Goal: Information Seeking & Learning: Learn about a topic

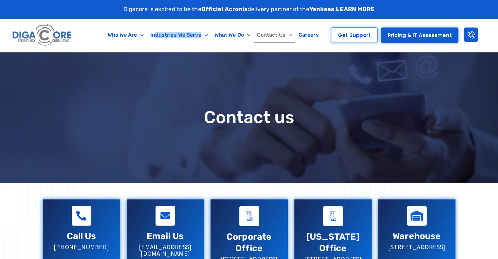
drag, startPoint x: 154, startPoint y: 21, endPoint x: 180, endPoint y: 51, distance: 39.5
click at [180, 51] on div "Who We Are About Us Our Leadership Testimonials Blog Industries We Serve Health…" at bounding box center [203, 35] width 246 height 33
click at [96, 104] on div "Contact us" at bounding box center [249, 117] width 426 height 131
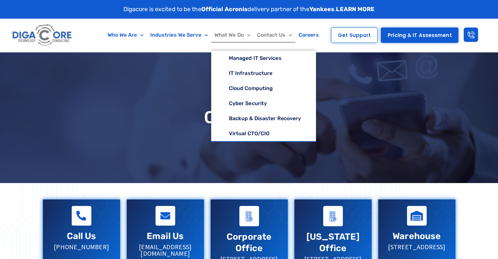
click at [222, 36] on link "What We Do" at bounding box center [232, 35] width 43 height 15
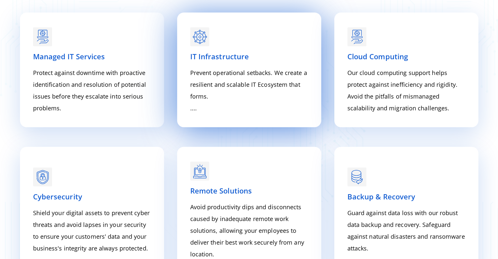
scroll to position [895, 0]
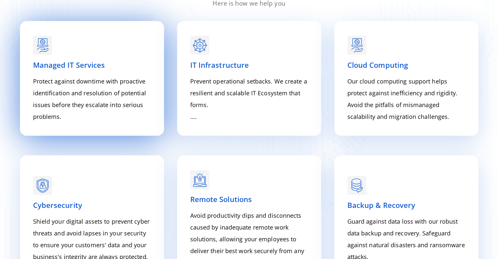
drag, startPoint x: 31, startPoint y: 67, endPoint x: 127, endPoint y: 67, distance: 95.3
click at [127, 67] on div "Managed IT Services Protect against downtime with proactive identification and …" at bounding box center [92, 78] width 124 height 95
copy span "Managed IT Services"
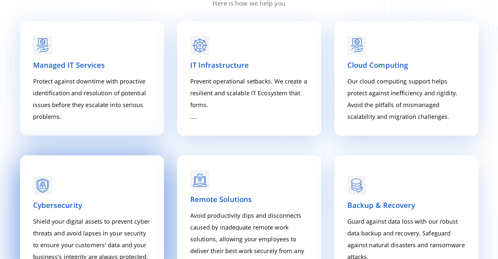
click at [58, 200] on span "Cybersecurity" at bounding box center [57, 205] width 49 height 10
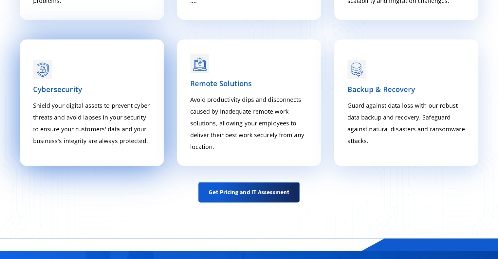
scroll to position [1011, 0]
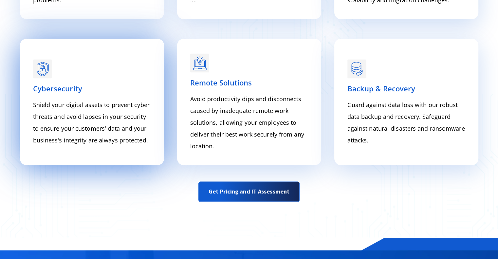
click at [92, 113] on p "Shield your digital assets to prevent cyber threats and avoid lapses in your se…" at bounding box center [92, 122] width 118 height 47
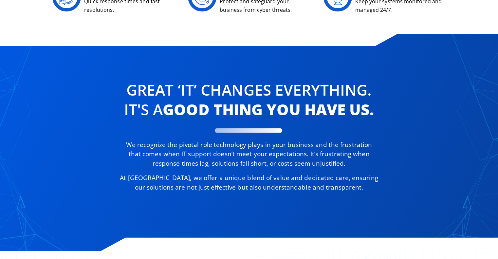
scroll to position [0, 0]
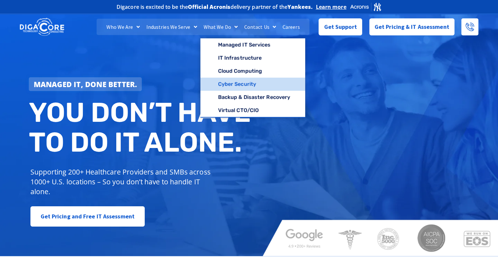
click at [229, 81] on link "Cyber Security" at bounding box center [252, 84] width 105 height 13
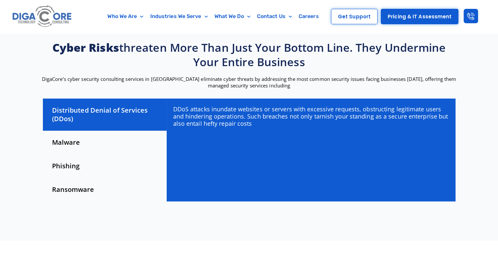
scroll to position [174, 0]
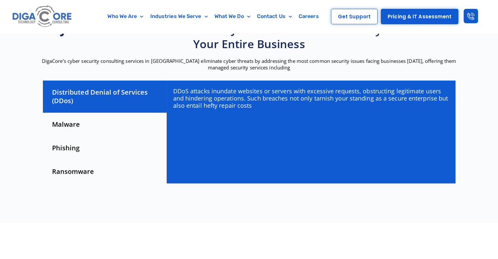
click at [421, 62] on p "DigaCore’s cyber security consulting services in NJ eliminate cyber threats by …" at bounding box center [249, 64] width 419 height 13
copy p "managed security services"
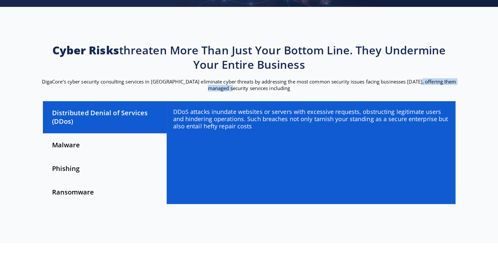
scroll to position [0, 0]
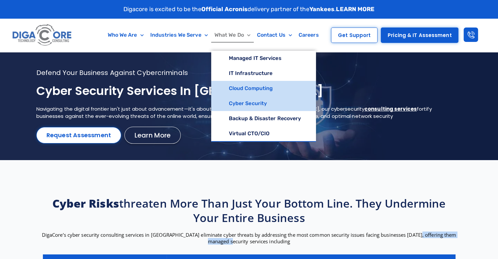
click at [244, 91] on link "Cloud Computing" at bounding box center [263, 88] width 105 height 15
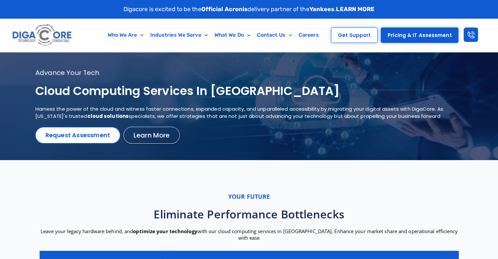
click at [58, 88] on h1 "Cloud Computing services in NJ" at bounding box center [240, 91] width 411 height 15
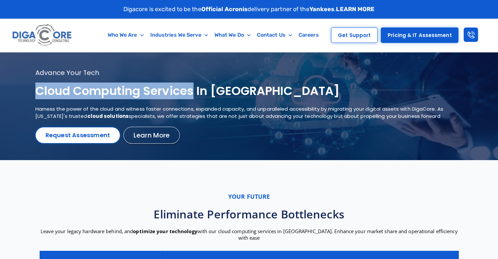
copy h1 "Cloud Computing services"
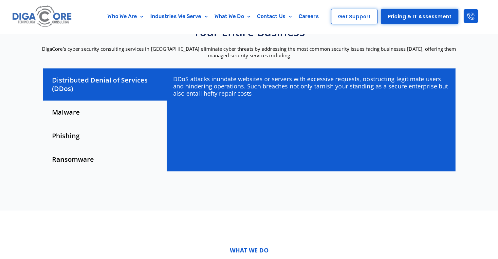
scroll to position [198, 0]
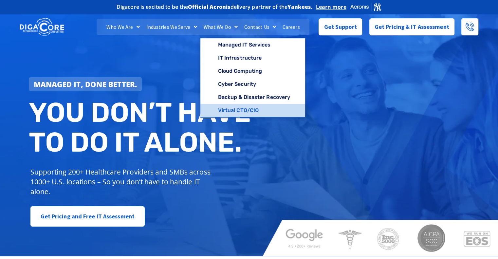
click at [228, 110] on link "Virtual CTO/CIO" at bounding box center [252, 110] width 105 height 13
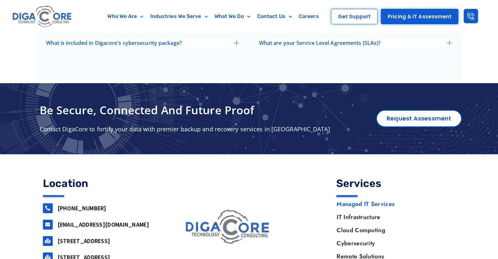
scroll to position [2348, 0]
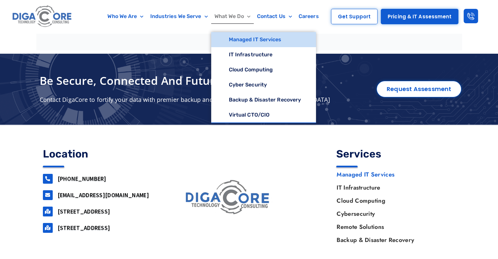
click at [224, 21] on link "What We Do" at bounding box center [232, 16] width 43 height 15
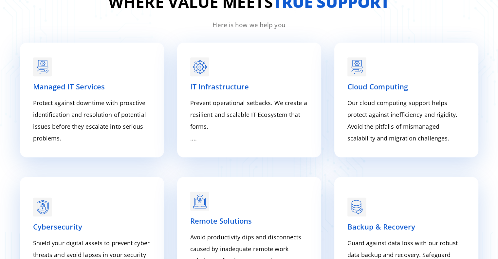
scroll to position [872, 0]
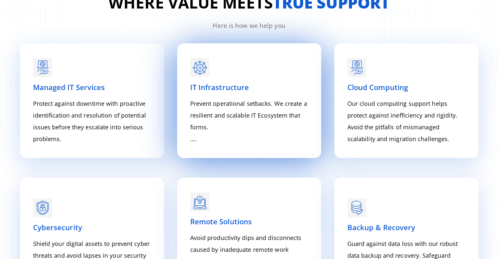
click at [209, 89] on span "IT Infrastructure" at bounding box center [219, 87] width 59 height 10
copy div "IT Infrastructure"
click at [196, 139] on p "Prevent operational setbacks. We create a resilient and scalable IT Ecosystem t…" at bounding box center [249, 121] width 118 height 47
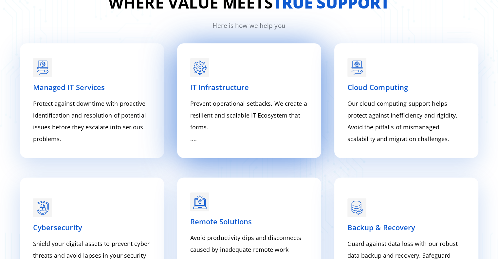
click at [196, 139] on p "Prevent operational setbacks. We create a resilient and scalable IT Ecosystem t…" at bounding box center [249, 121] width 118 height 47
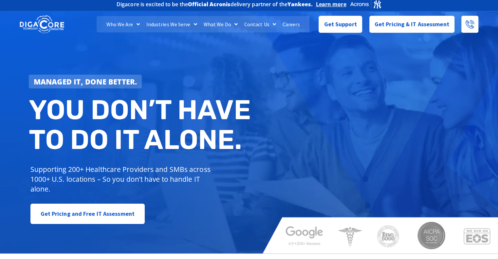
scroll to position [0, 0]
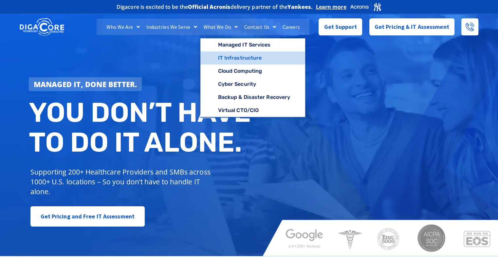
click at [224, 54] on link "IT Infrastructure" at bounding box center [252, 57] width 105 height 13
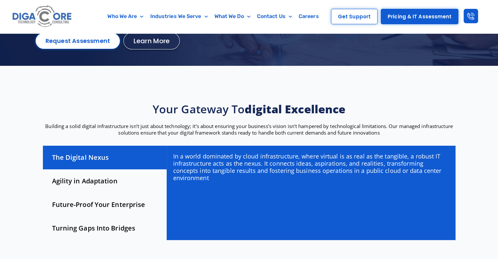
scroll to position [102, 0]
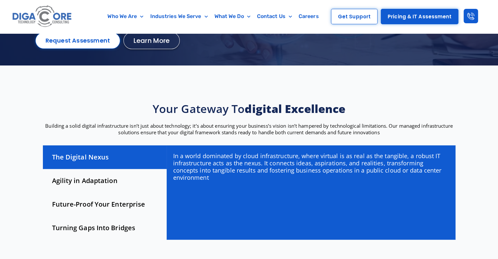
click at [415, 125] on p "Building a solid digital infrastructure isn’t just about technology; it’s about…" at bounding box center [249, 128] width 419 height 13
copy p "managed infrastructure solutions"
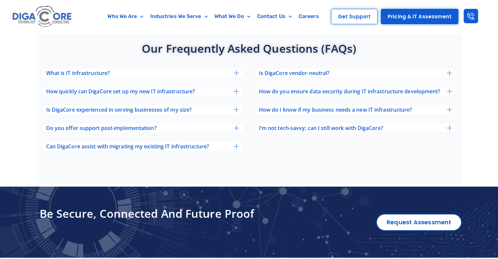
scroll to position [2173, 0]
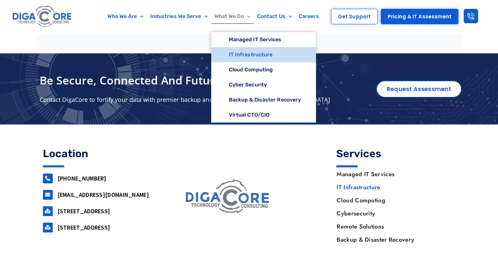
click at [223, 19] on link "What We Do" at bounding box center [232, 16] width 43 height 15
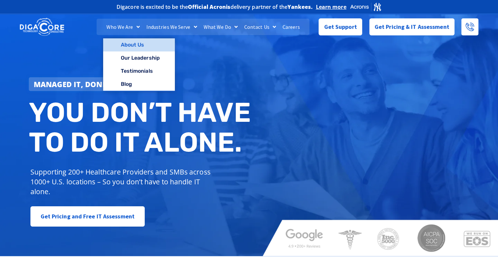
click at [128, 49] on link "About Us" at bounding box center [139, 44] width 72 height 13
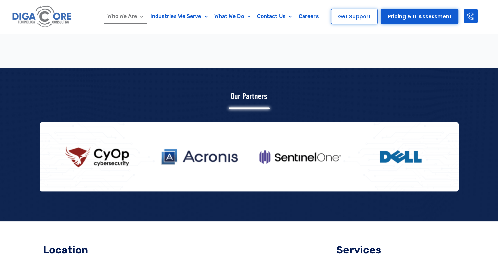
scroll to position [874, 0]
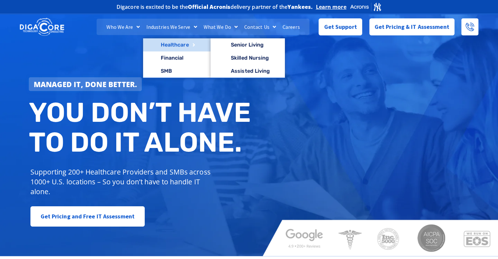
click at [168, 47] on link "Healthcare" at bounding box center [176, 44] width 67 height 13
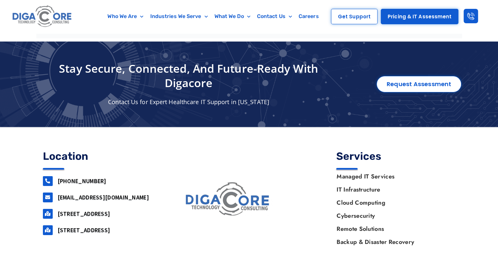
scroll to position [2228, 0]
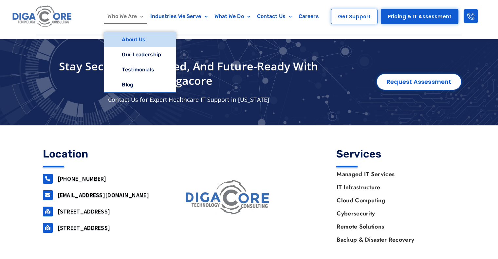
click at [118, 36] on link "About Us" at bounding box center [140, 39] width 72 height 15
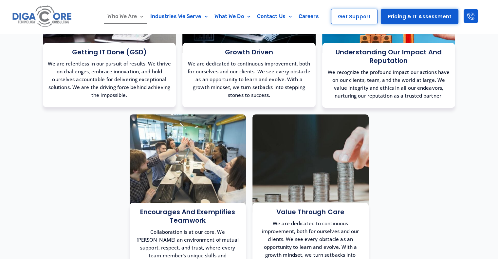
scroll to position [519, 0]
